Goal: Check status: Check status

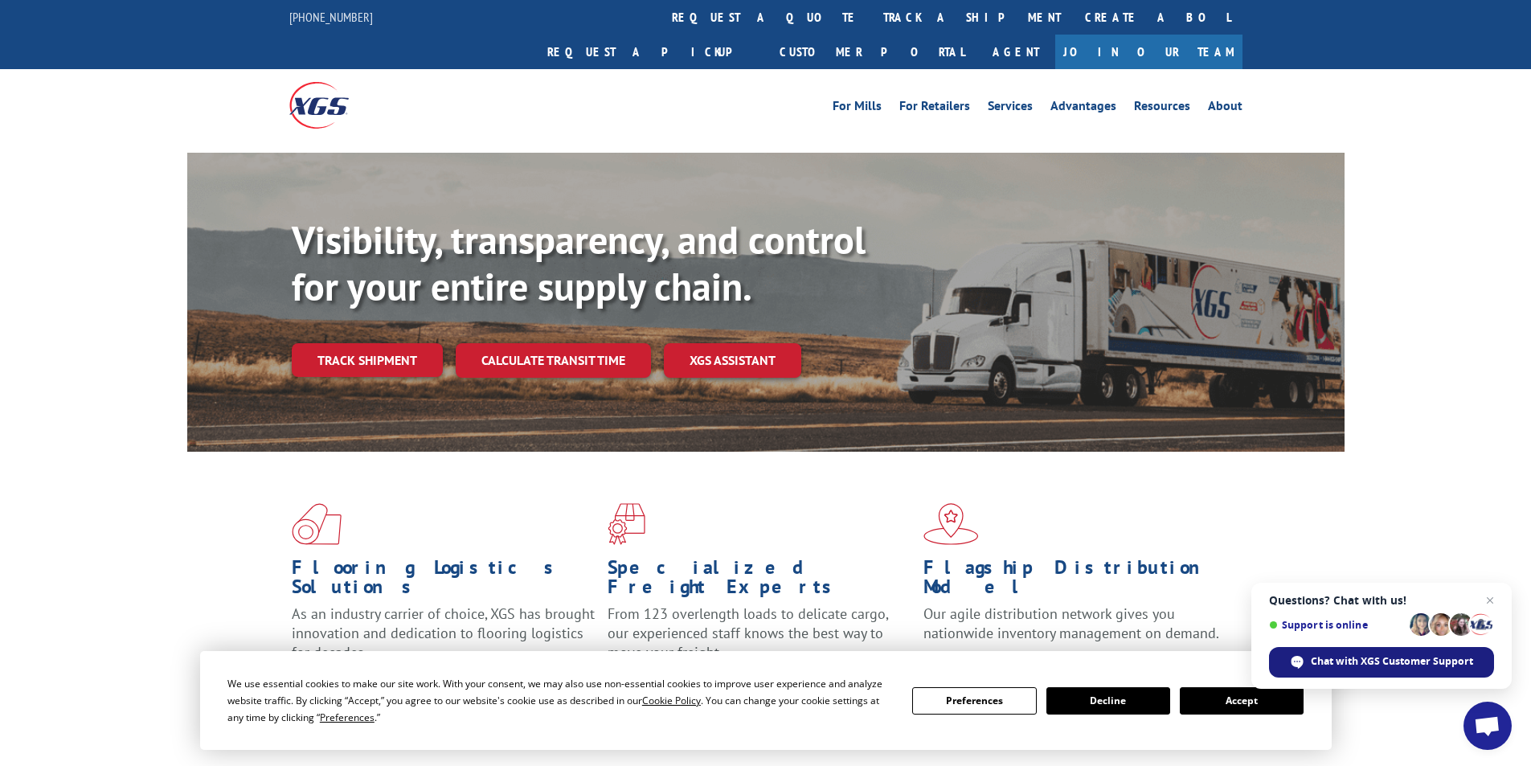
click at [1353, 659] on span "Chat with XGS Customer Support" at bounding box center [1392, 661] width 162 height 14
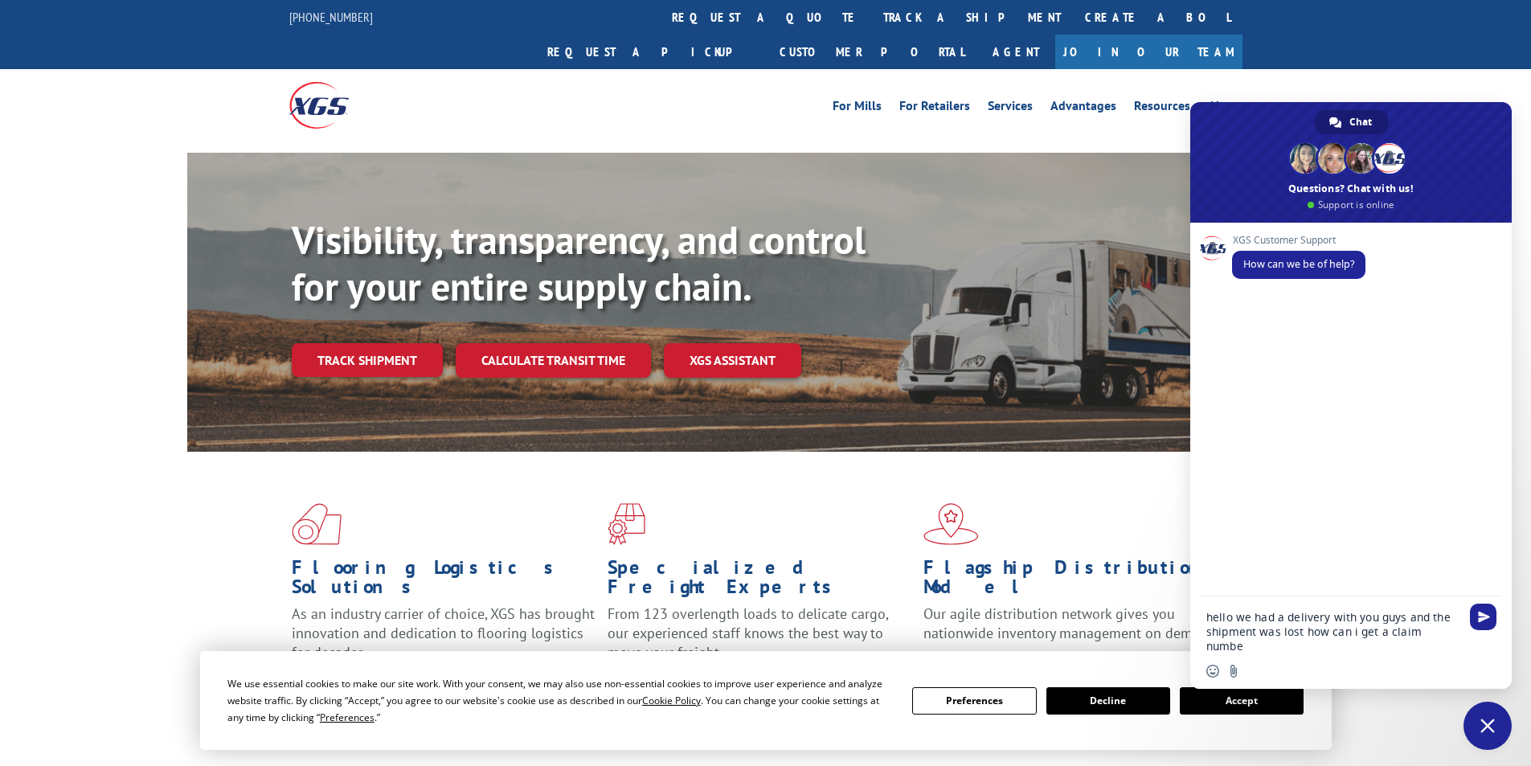
type textarea "hello we had a delivery with you guys and the shipment was lost how can i get a…"
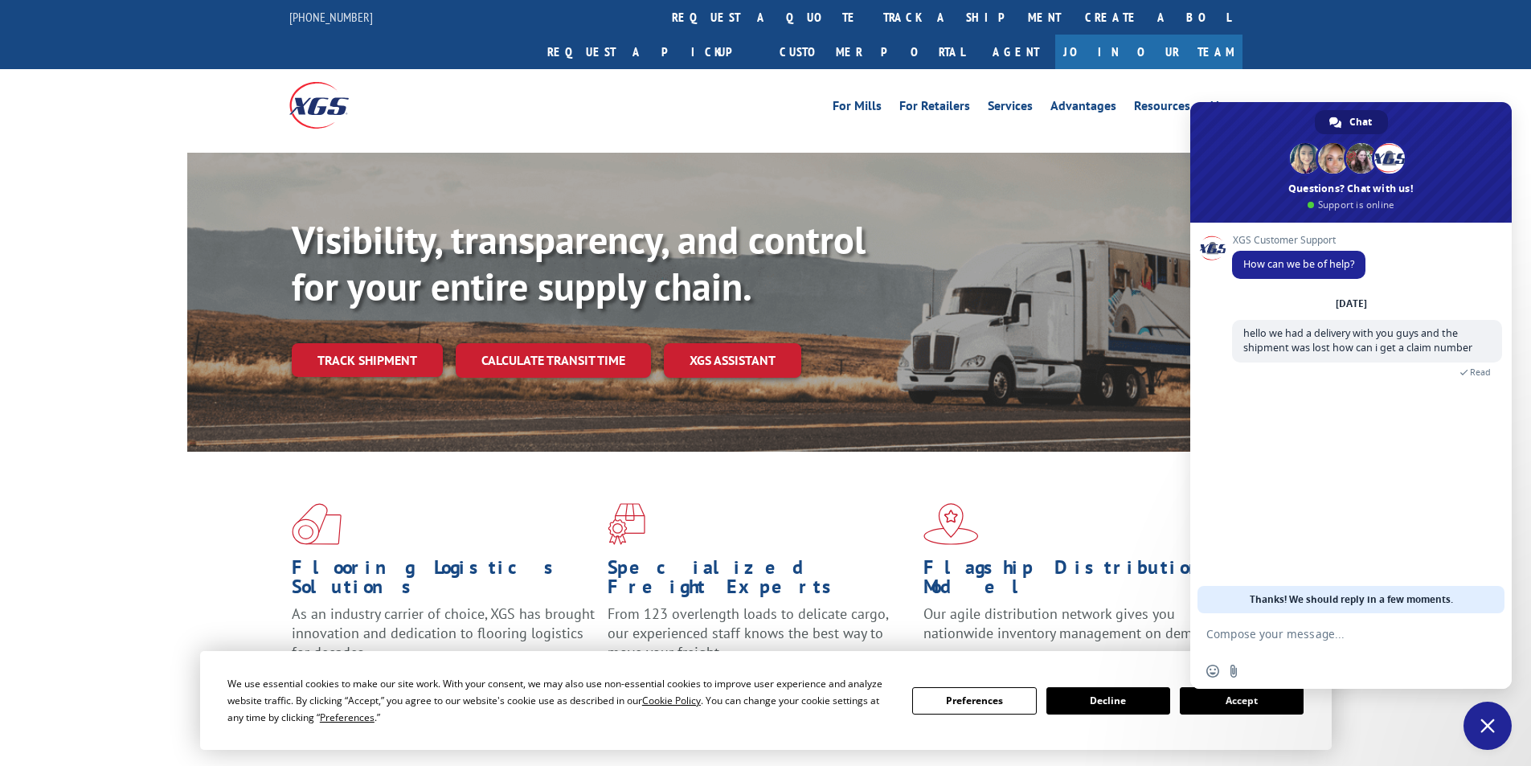
click at [177, 534] on div "Flooring Logistics Solutions As an industry carrier of choice, XGS has brought …" at bounding box center [765, 613] width 1531 height 323
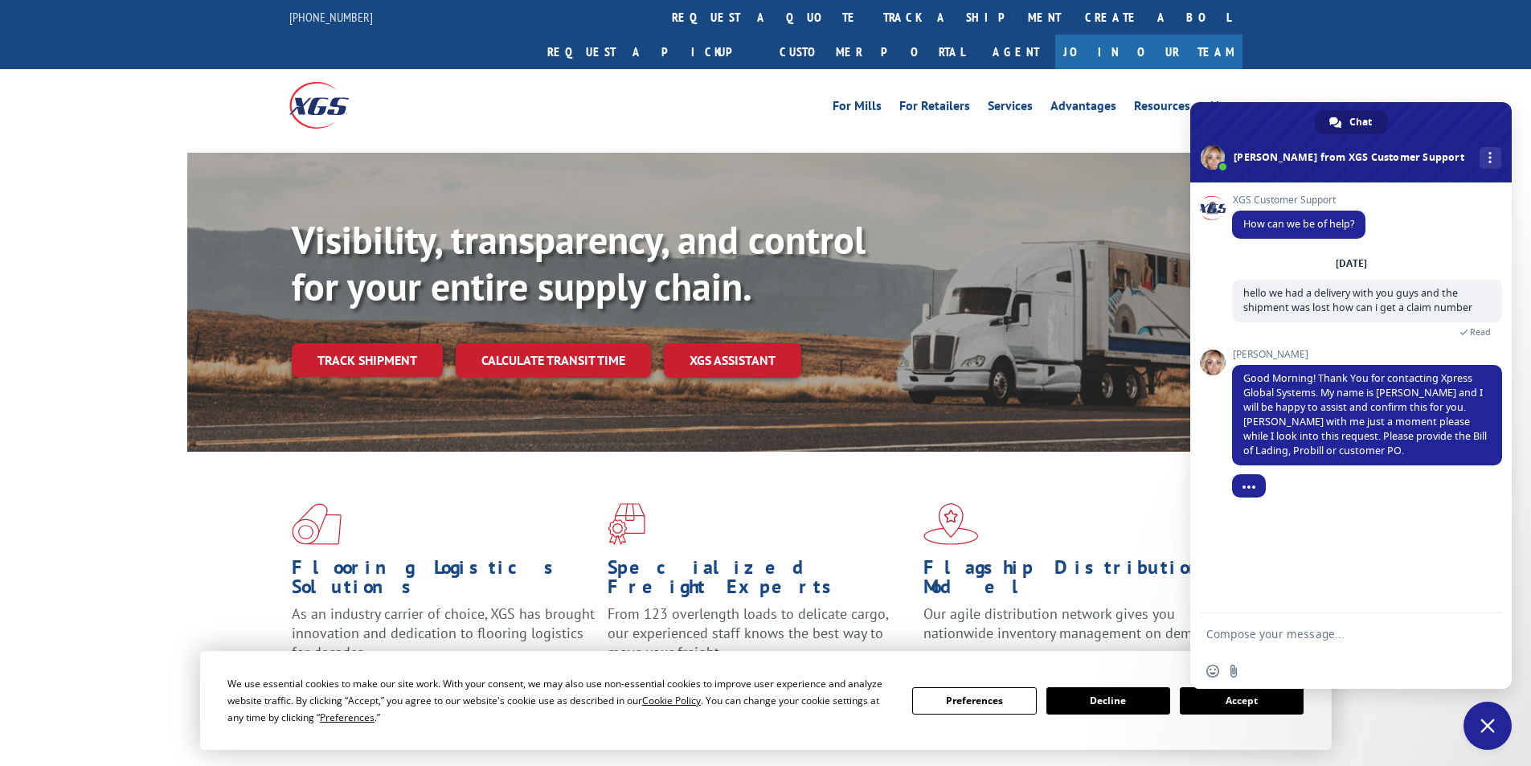
click at [1369, 575] on div "XGS Customer Support How can we be of help? [DATE] hello we had a delivery with…" at bounding box center [1350, 397] width 321 height 431
drag, startPoint x: 1484, startPoint y: 731, endPoint x: 1462, endPoint y: 710, distance: 30.7
click at [1484, 731] on span "Close chat" at bounding box center [1487, 725] width 14 height 14
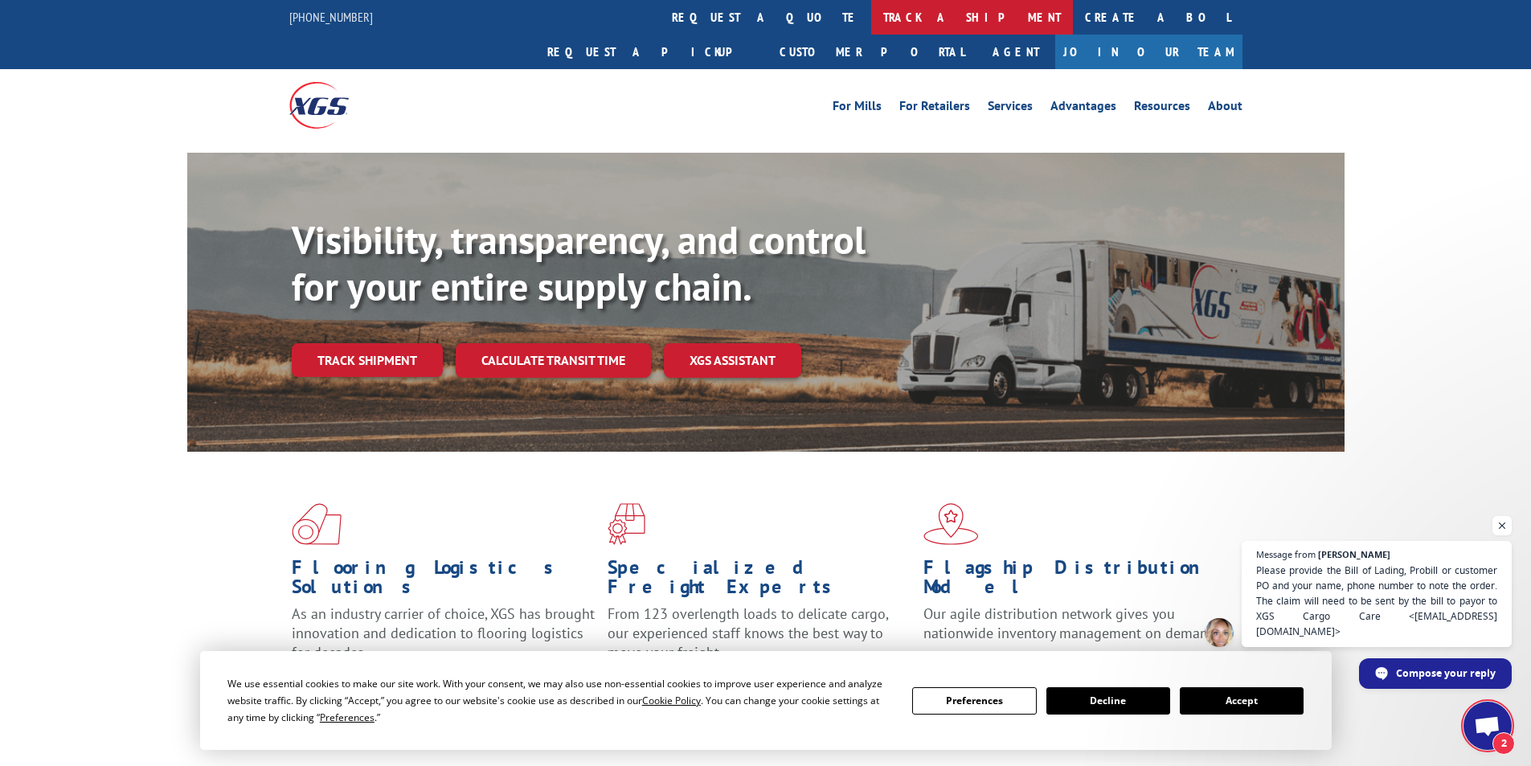
click at [871, 25] on link "track a shipment" at bounding box center [972, 17] width 202 height 35
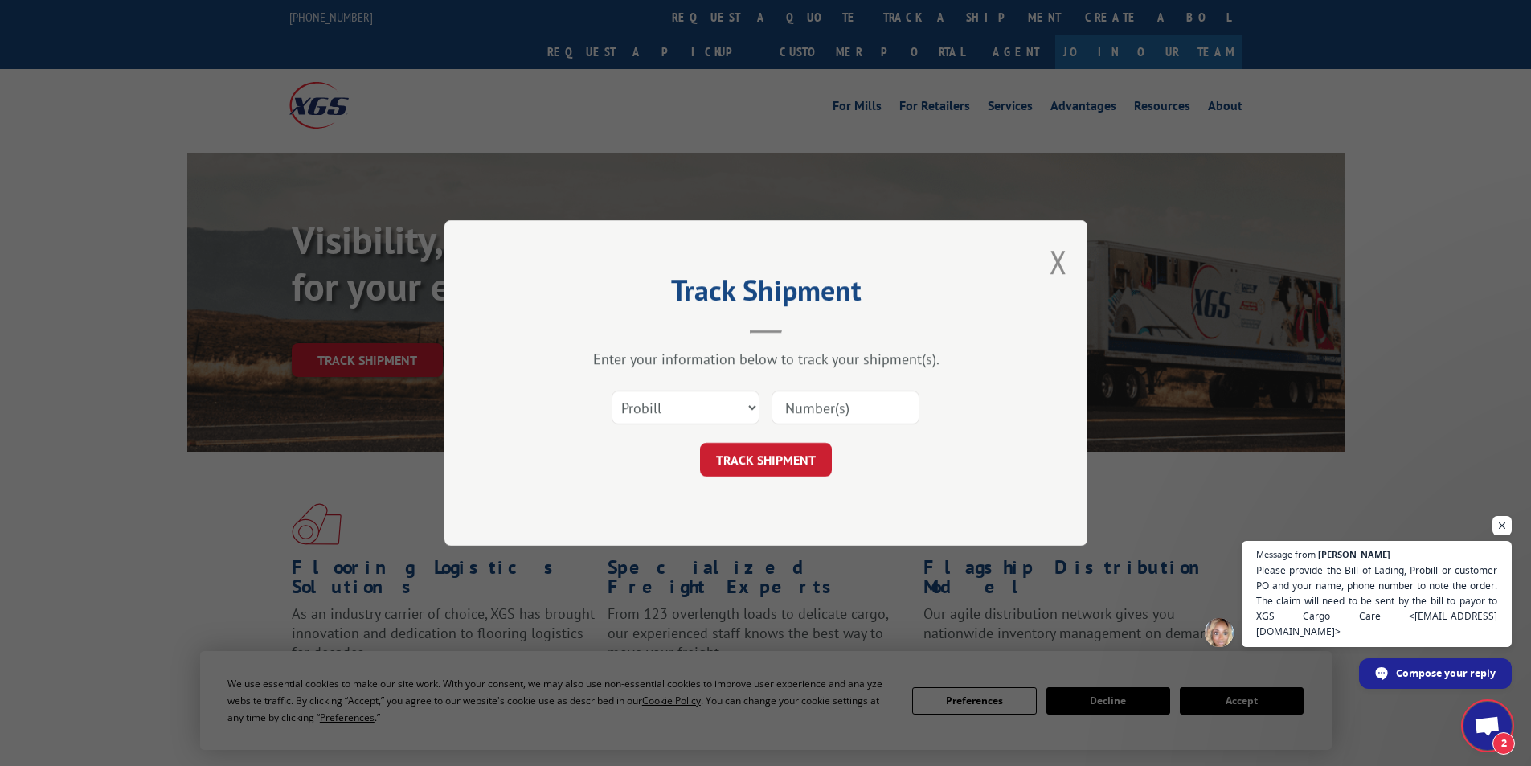
click at [793, 403] on input at bounding box center [846, 408] width 148 height 34
type input "16398096"
click button "TRACK SHIPMENT" at bounding box center [766, 460] width 132 height 34
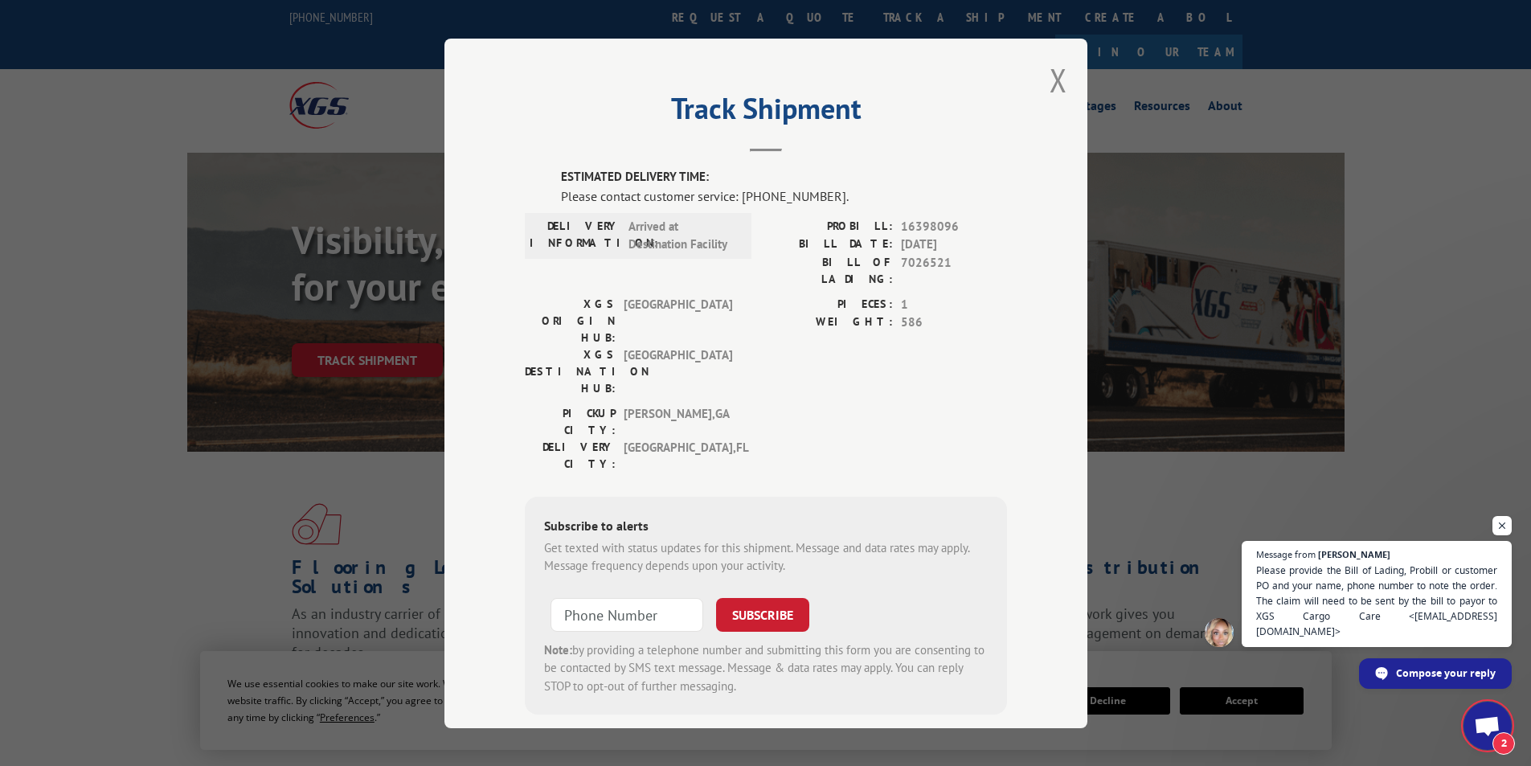
click at [788, 404] on div "PICKUP CITY: [GEOGRAPHIC_DATA] , [GEOGRAPHIC_DATA]: [GEOGRAPHIC_DATA] , [GEOGRA…" at bounding box center [766, 442] width 482 height 76
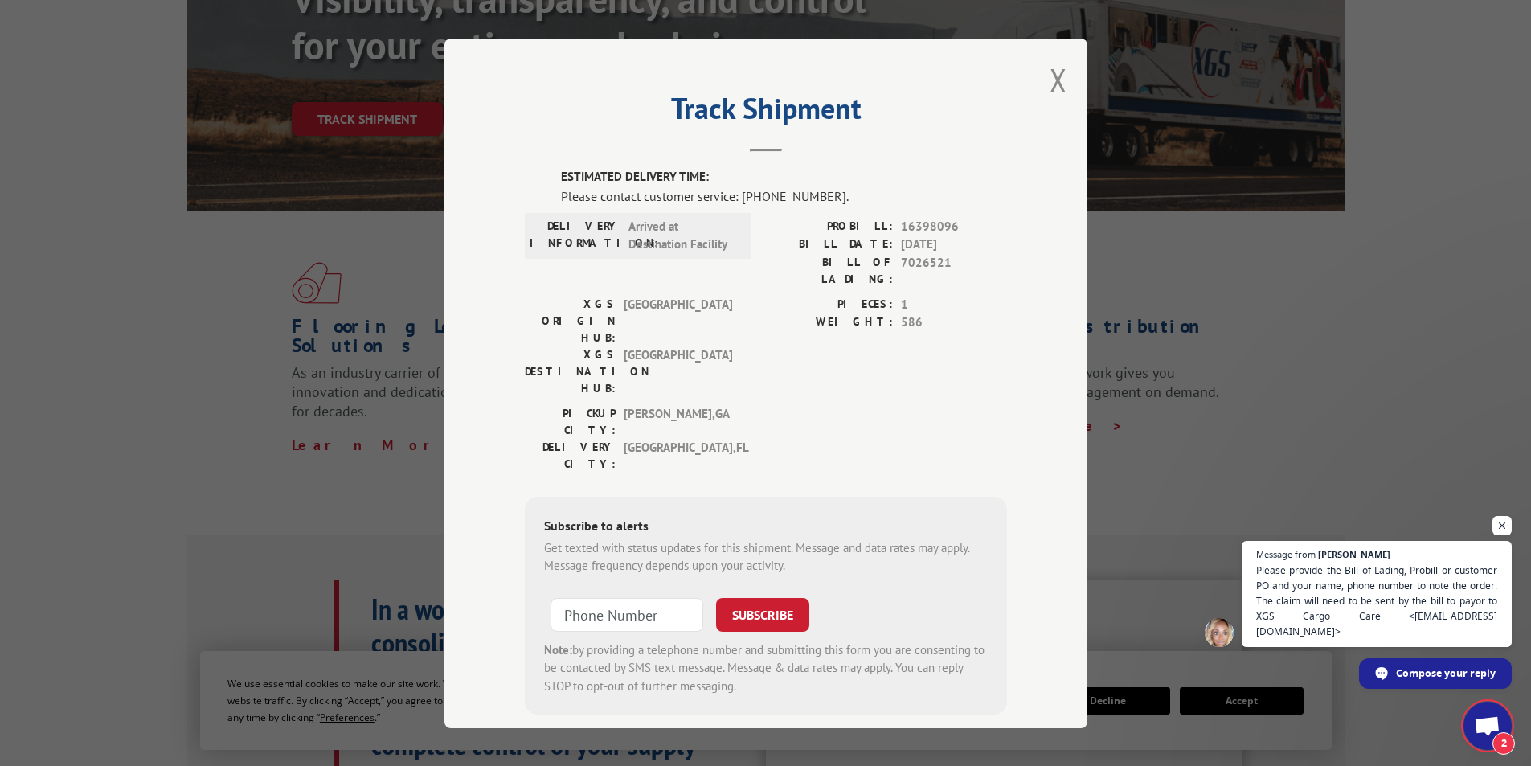
scroll to position [161, 0]
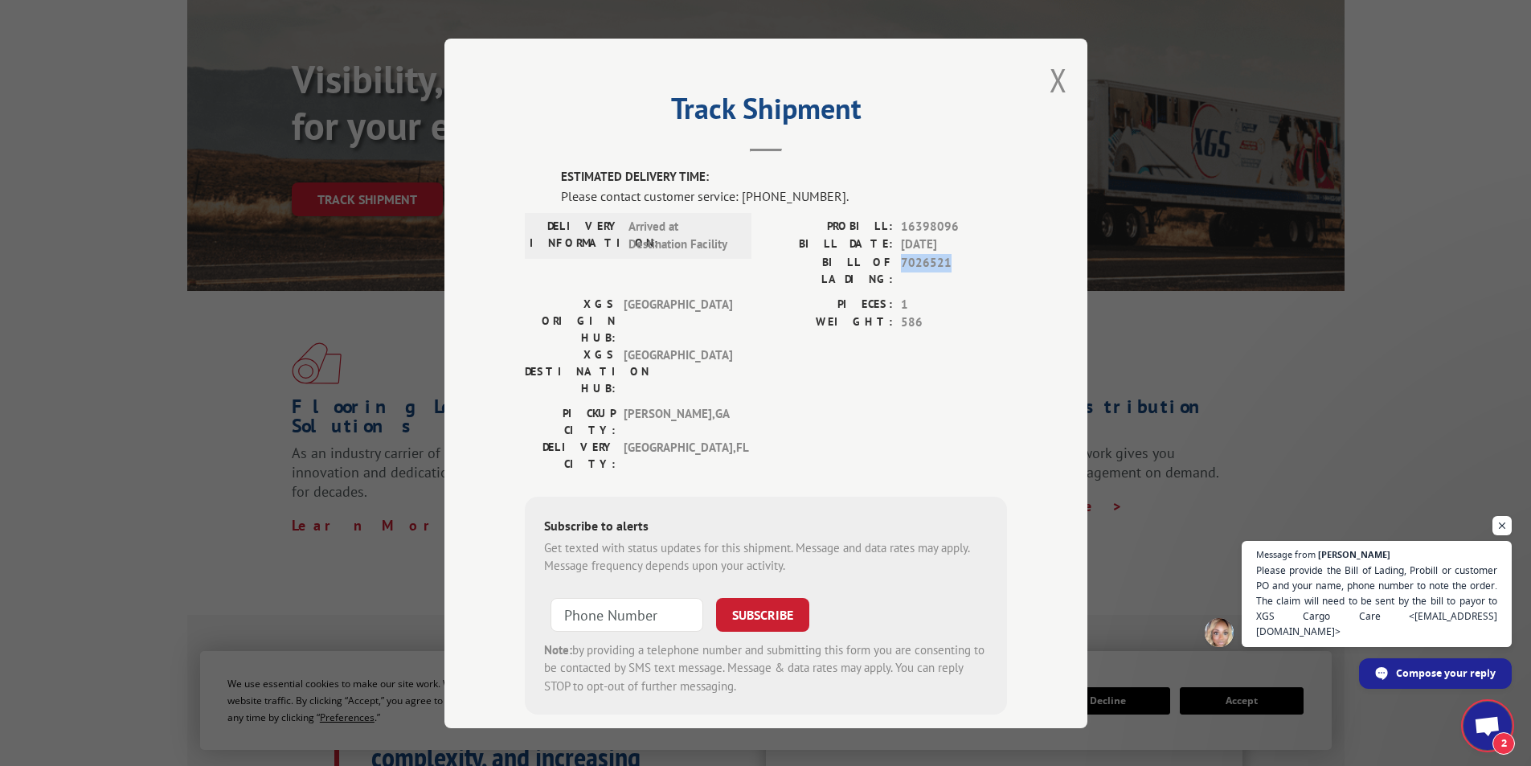
drag, startPoint x: 950, startPoint y: 262, endPoint x: 896, endPoint y: 262, distance: 53.8
click at [901, 262] on span "7026521" at bounding box center [954, 270] width 106 height 34
copy span "7026521"
click at [1054, 85] on button "Close modal" at bounding box center [1059, 80] width 18 height 43
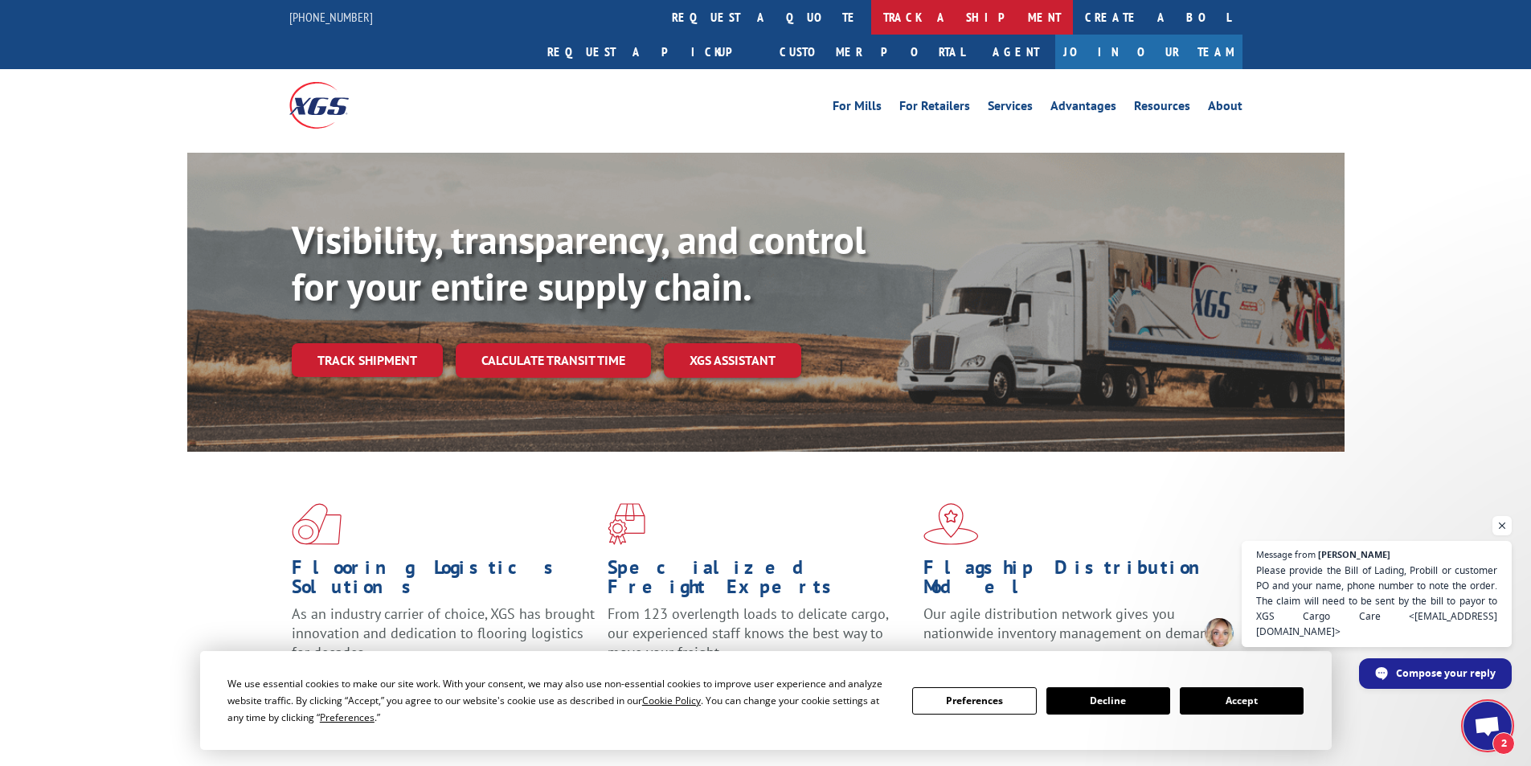
click at [871, 15] on link "track a shipment" at bounding box center [972, 17] width 202 height 35
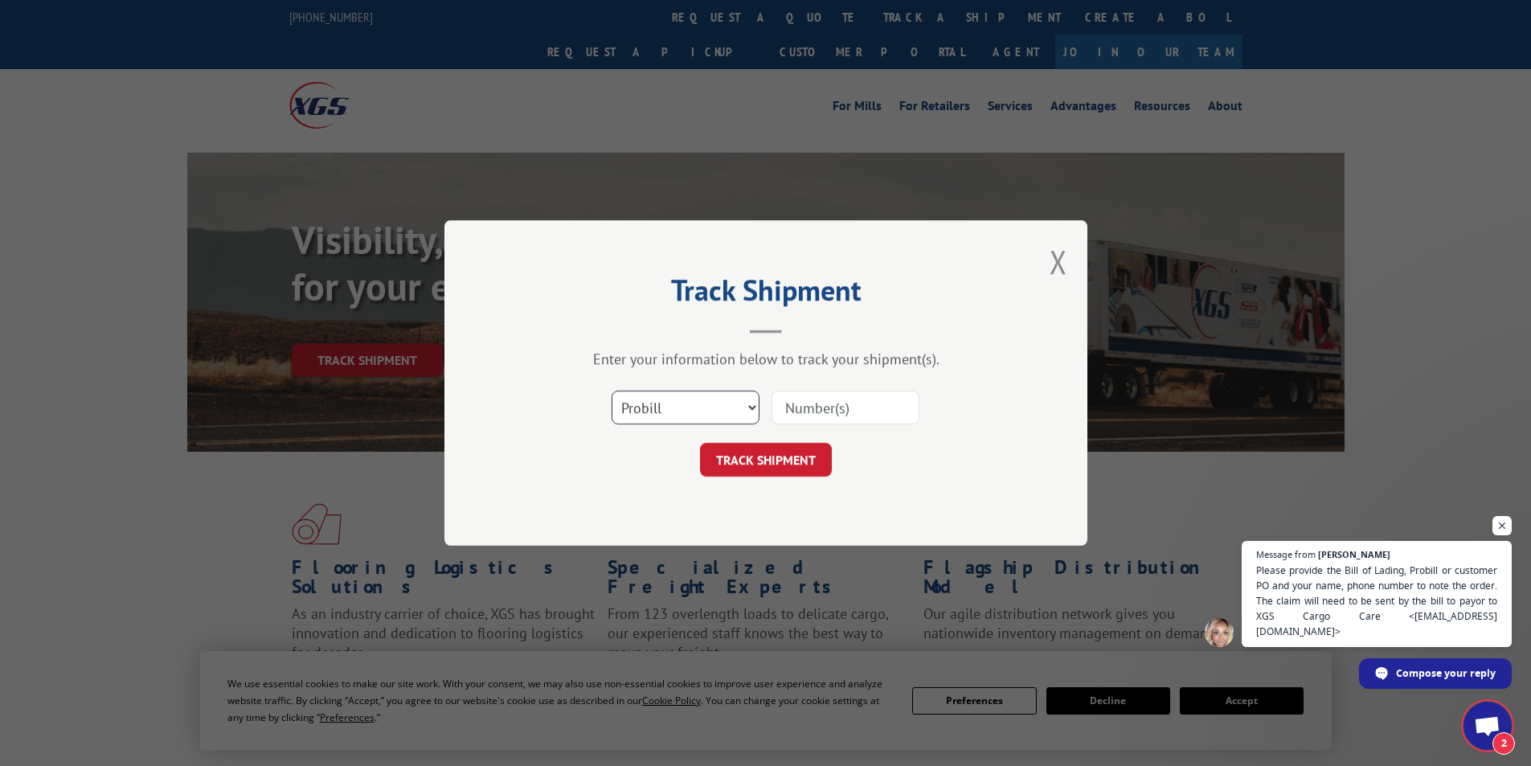
click at [733, 400] on select "Select category... Probill BOL PO" at bounding box center [686, 408] width 148 height 34
click at [813, 409] on input at bounding box center [846, 408] width 148 height 34
paste input "7026521"
type input "7026521"
click at [784, 473] on button "TRACK SHIPMENT" at bounding box center [766, 460] width 132 height 34
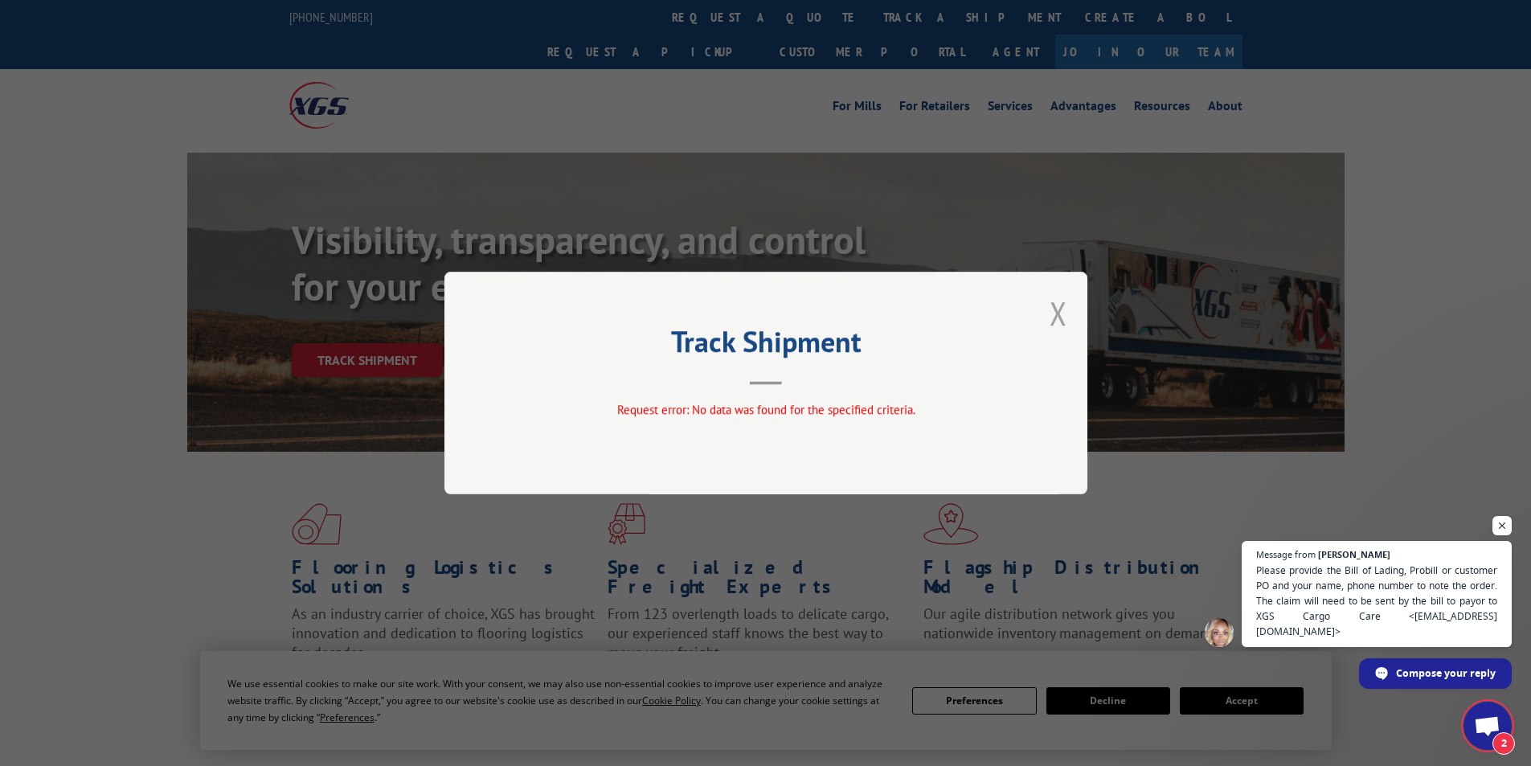
click at [1066, 320] on button "Close modal" at bounding box center [1059, 313] width 18 height 43
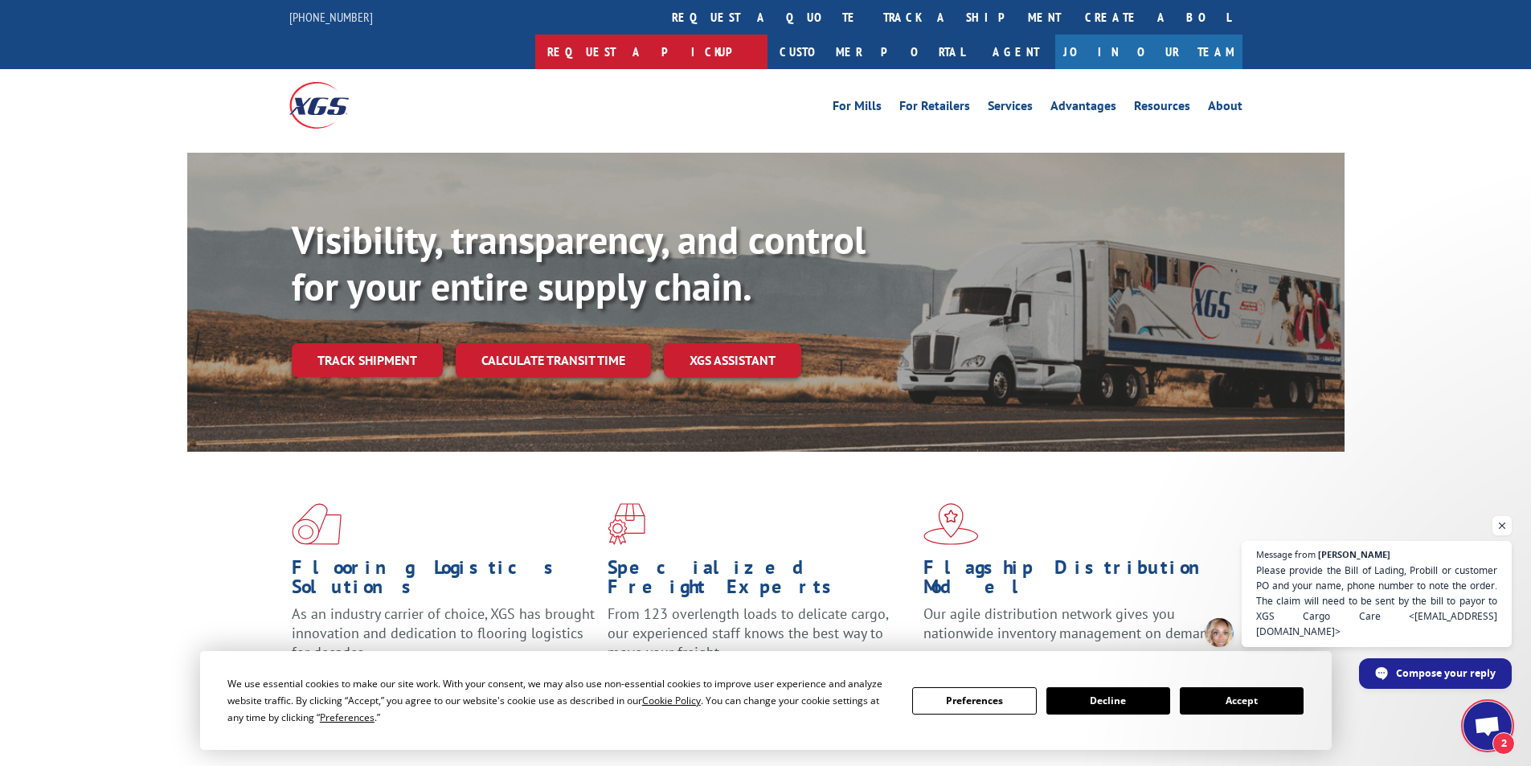
click at [768, 35] on link "Request a pickup" at bounding box center [651, 52] width 232 height 35
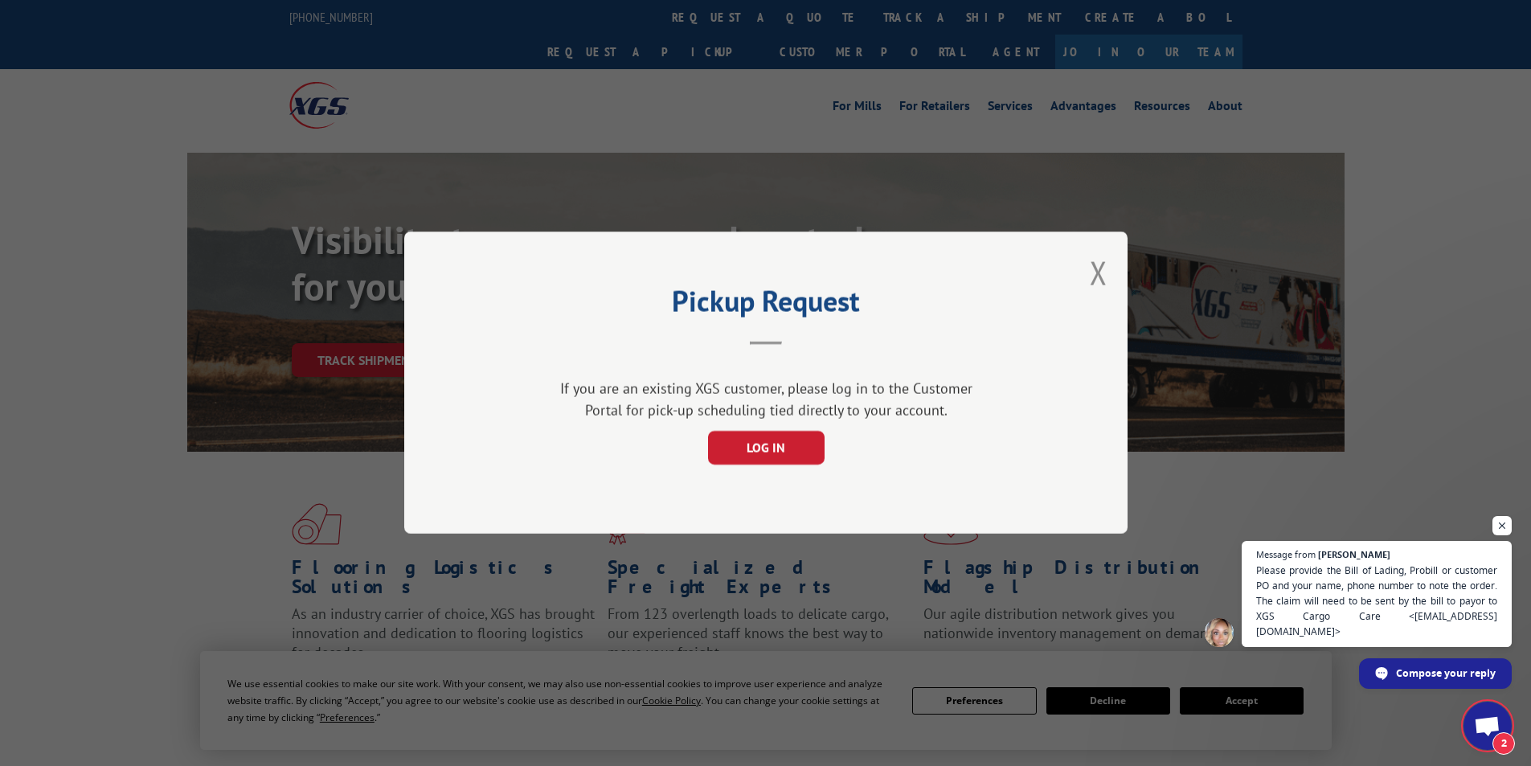
click at [1087, 276] on div "Pickup Request If you are an existing XGS customer, please log in to the Custom…" at bounding box center [765, 382] width 723 height 302
click at [1097, 279] on button "Close modal" at bounding box center [1099, 273] width 18 height 43
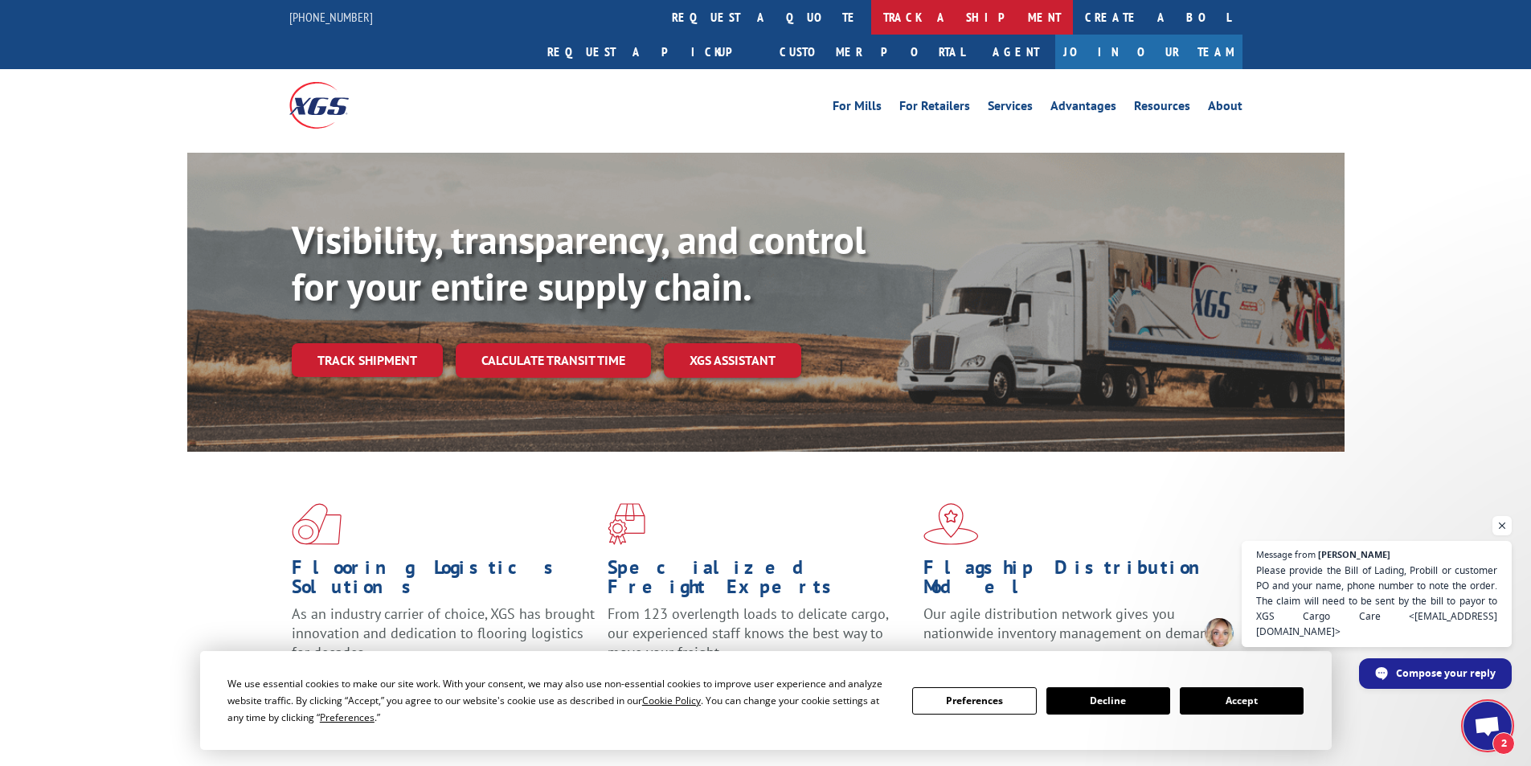
click at [871, 28] on link "track a shipment" at bounding box center [972, 17] width 202 height 35
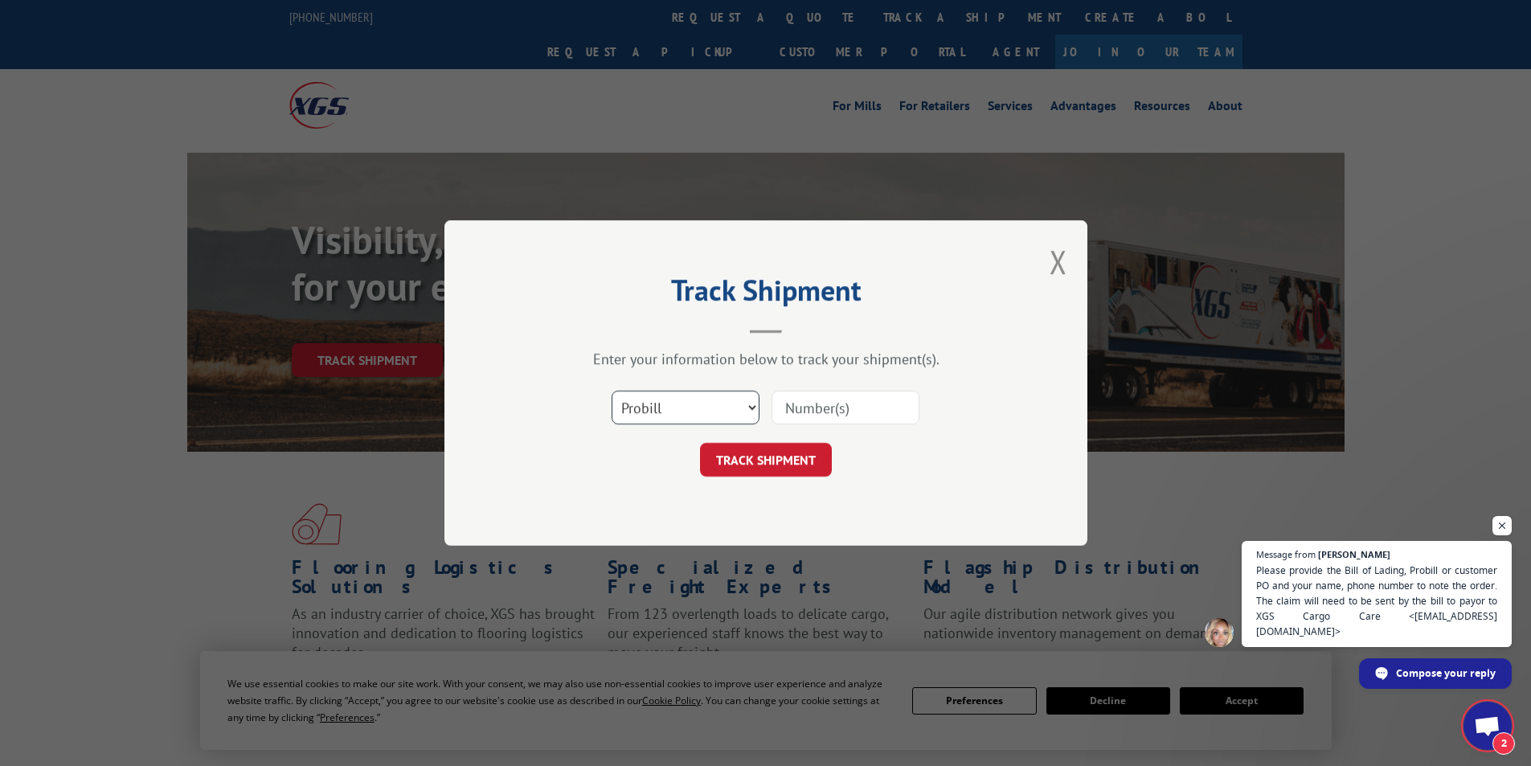
click at [716, 421] on select "Select category... Probill BOL PO" at bounding box center [686, 408] width 148 height 34
select select "bol"
click at [612, 391] on select "Select category... Probill BOL PO" at bounding box center [686, 408] width 148 height 34
click at [815, 407] on input at bounding box center [846, 408] width 148 height 34
paste input "7026521"
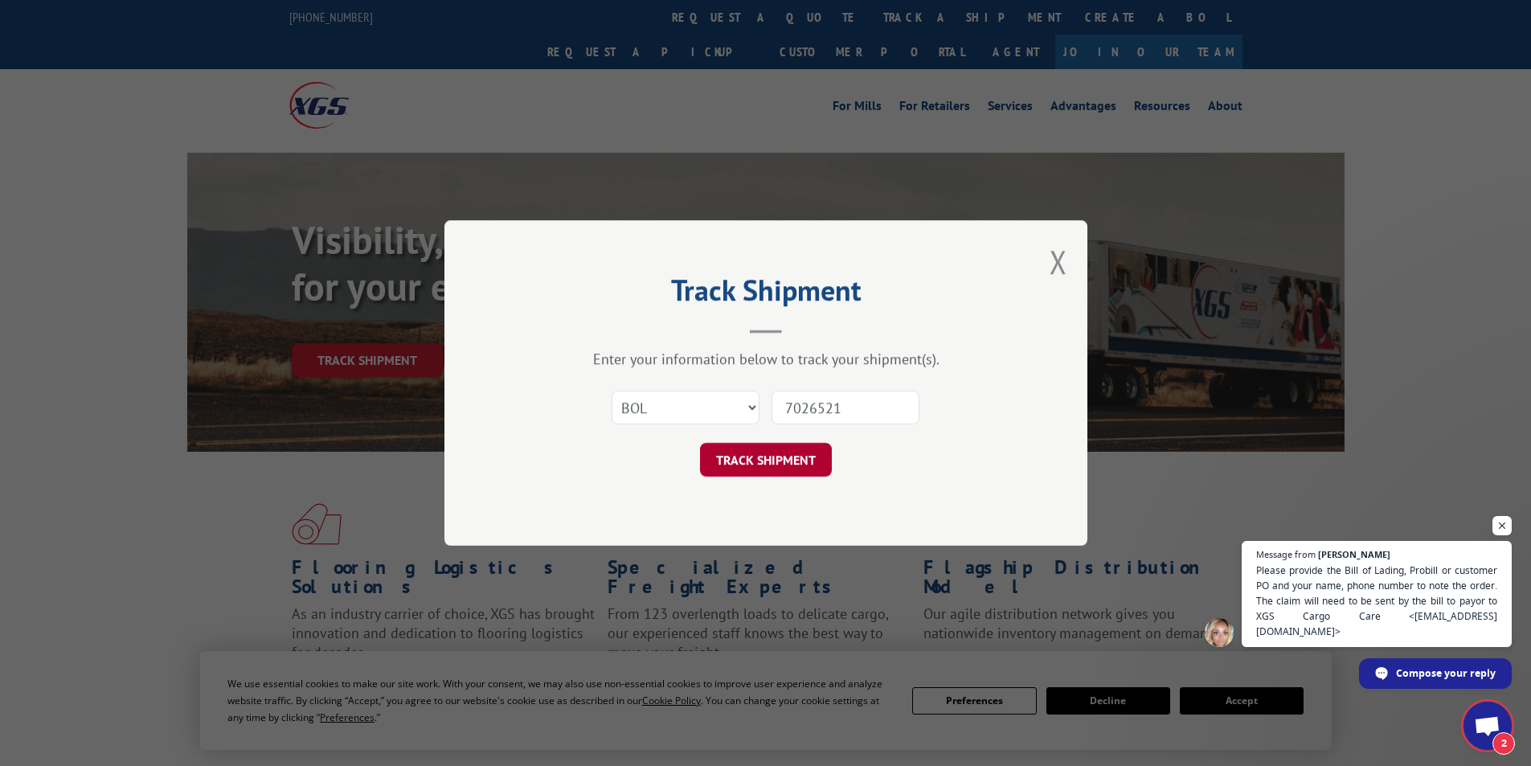
type input "7026521"
click at [788, 472] on button "TRACK SHIPMENT" at bounding box center [766, 460] width 132 height 34
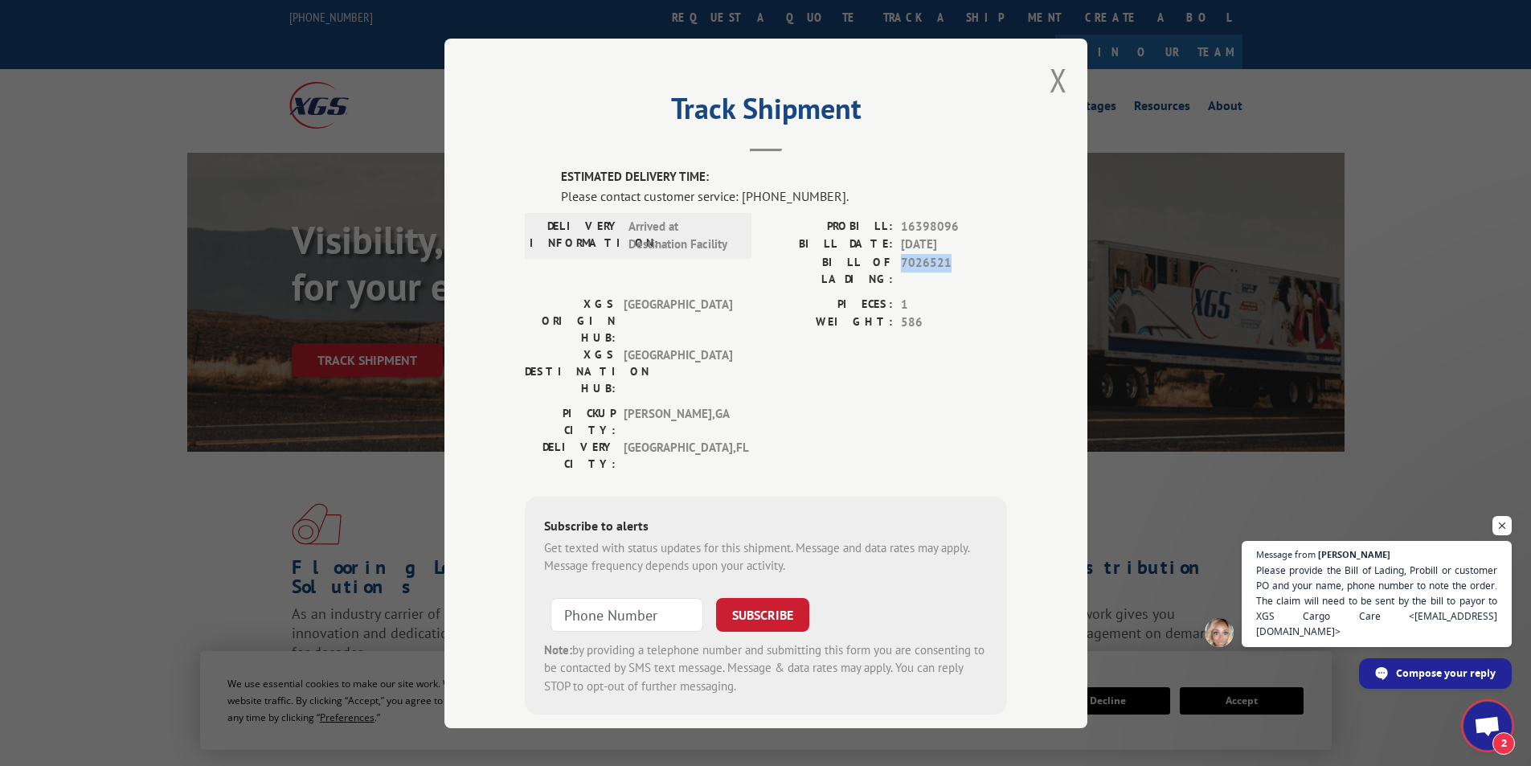
drag, startPoint x: 953, startPoint y: 264, endPoint x: 895, endPoint y: 262, distance: 57.9
click at [901, 262] on span "7026521" at bounding box center [954, 270] width 106 height 34
copy span "7026521"
click at [1055, 92] on button "Close modal" at bounding box center [1059, 80] width 18 height 43
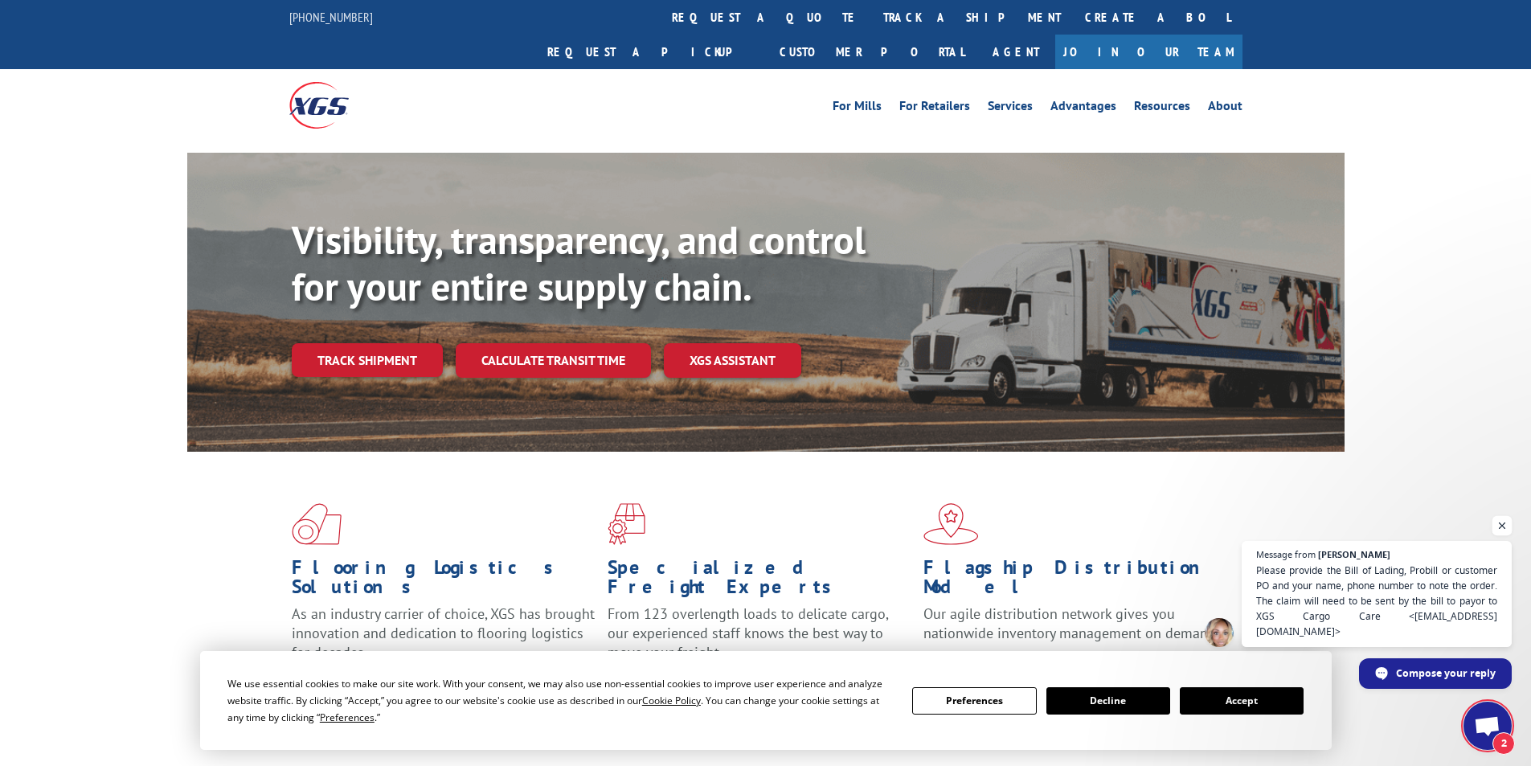
click at [1502, 536] on span "Open chat" at bounding box center [1502, 526] width 20 height 20
